Goal: Navigation & Orientation: Find specific page/section

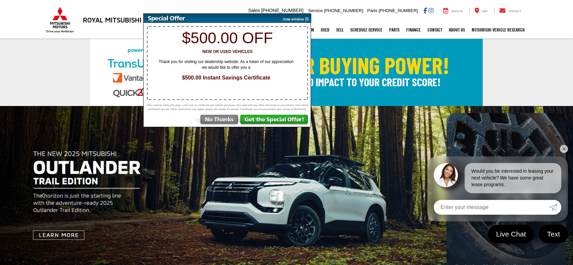
click at [307, 20] on img at bounding box center [295, 18] width 34 height 9
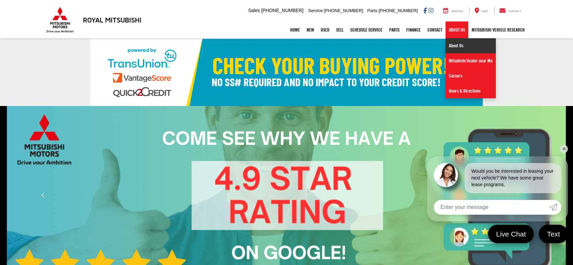
click at [459, 47] on link "About Us" at bounding box center [471, 45] width 50 height 15
